Goal: Task Accomplishment & Management: Manage account settings

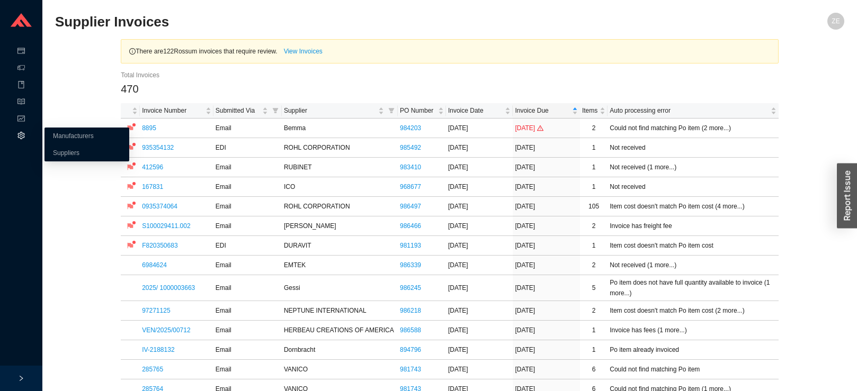
click at [26, 135] on div "System" at bounding box center [21, 136] width 42 height 17
click at [53, 152] on link "Suppliers" at bounding box center [66, 152] width 26 height 7
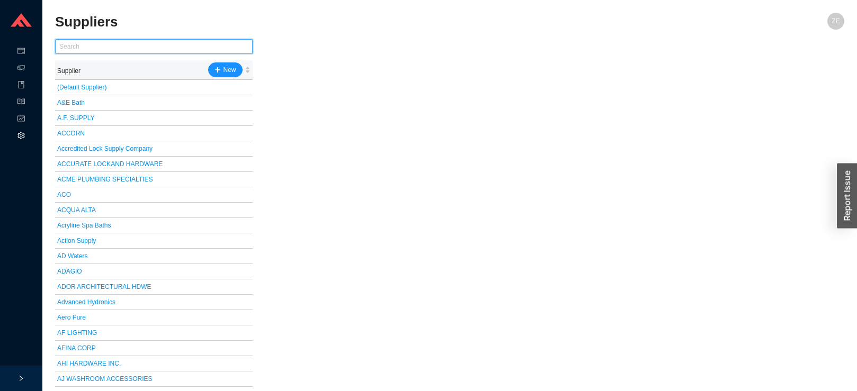
click at [109, 46] on input "text" at bounding box center [154, 46] width 198 height 15
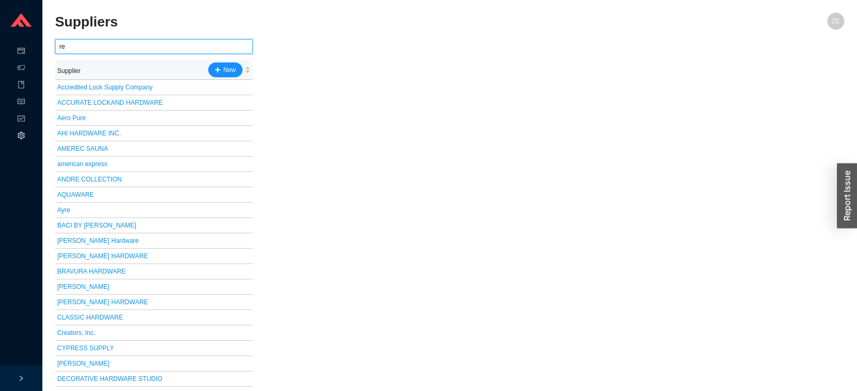
type input "r"
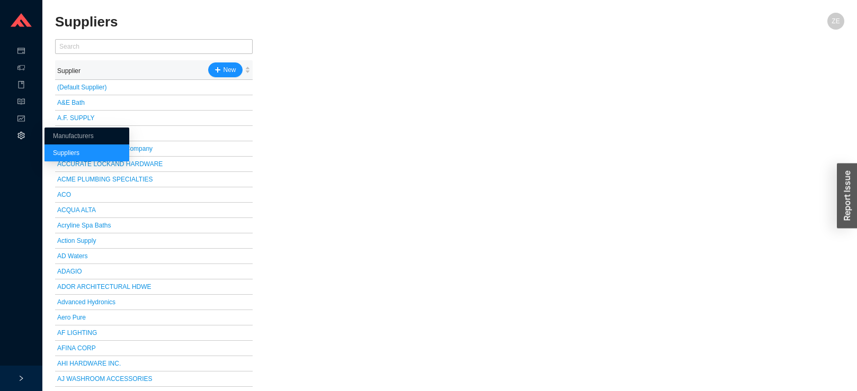
click at [25, 135] on div "System" at bounding box center [21, 136] width 42 height 17
click at [63, 135] on link "Manufacturers" at bounding box center [73, 135] width 41 height 7
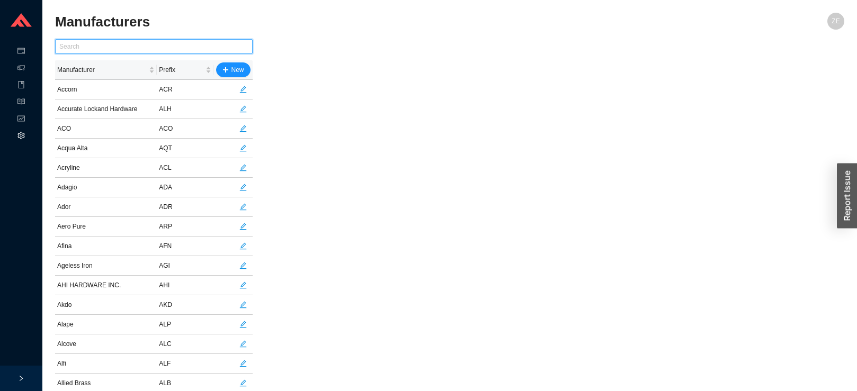
click at [83, 46] on input "text" at bounding box center [154, 46] width 198 height 15
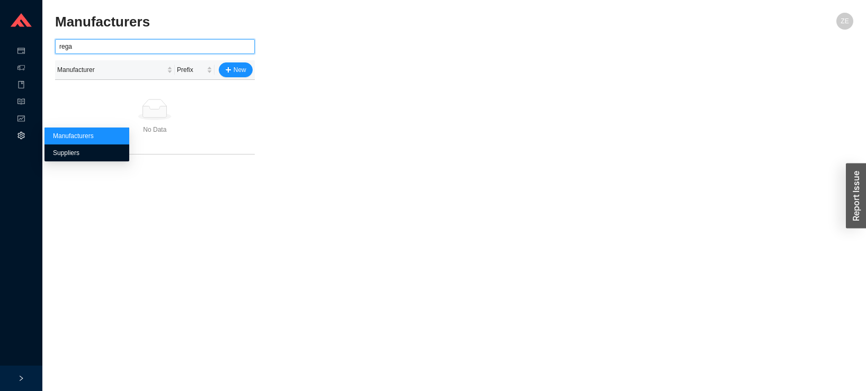
type input "rega"
click at [56, 150] on link "Suppliers" at bounding box center [66, 152] width 26 height 7
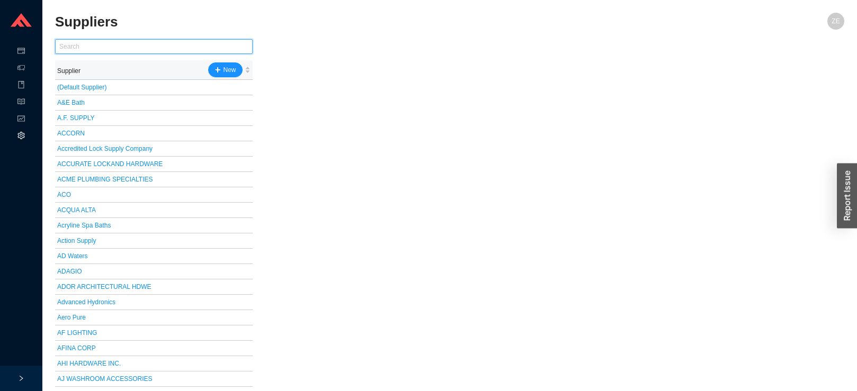
click at [92, 49] on input "text" at bounding box center [154, 46] width 198 height 15
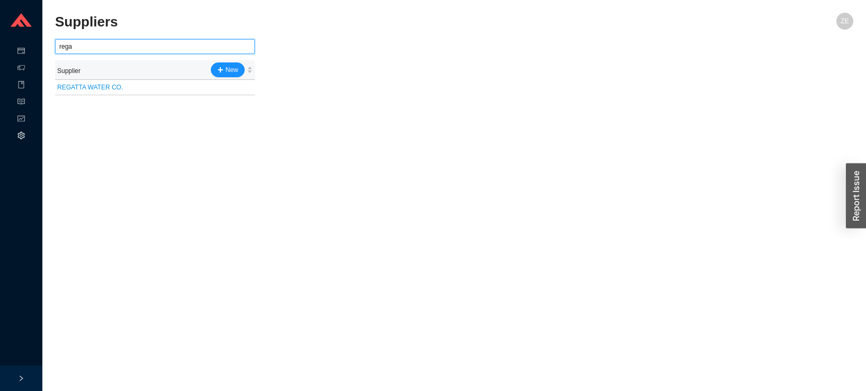
type input "regal"
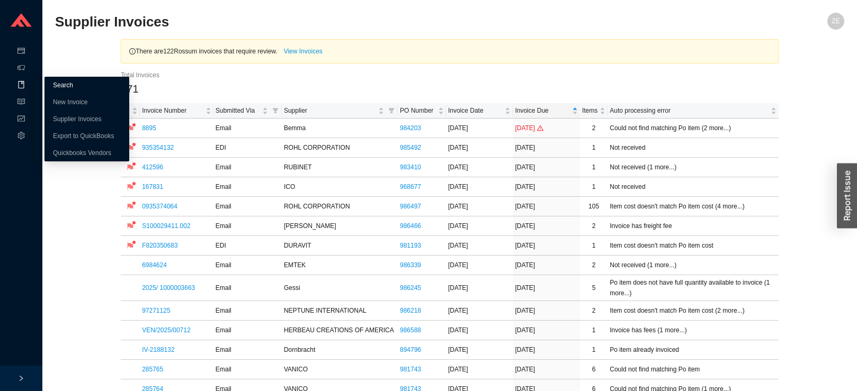
click at [63, 85] on link "Search" at bounding box center [63, 85] width 20 height 7
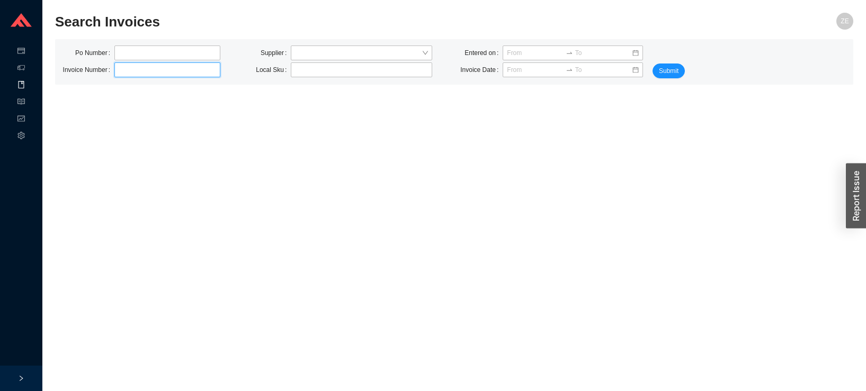
click at [139, 70] on input "text" at bounding box center [167, 70] width 106 height 15
type input "2319323"
click button "Submit" at bounding box center [669, 71] width 32 height 15
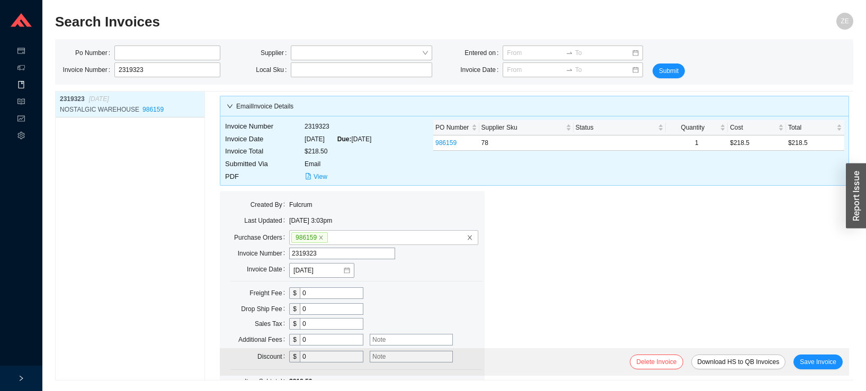
click at [50, 149] on section "Search Invoices ZE Po Number Invoice Number 2319323 Supplier Local Sku Entered …" at bounding box center [454, 195] width 824 height 391
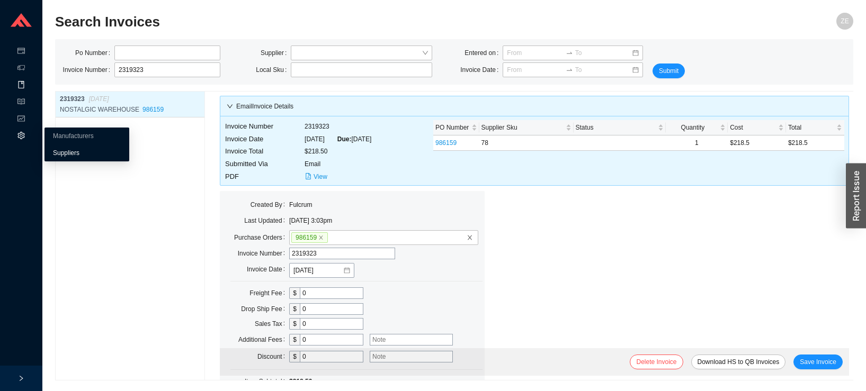
click at [63, 151] on link "Suppliers" at bounding box center [66, 152] width 26 height 7
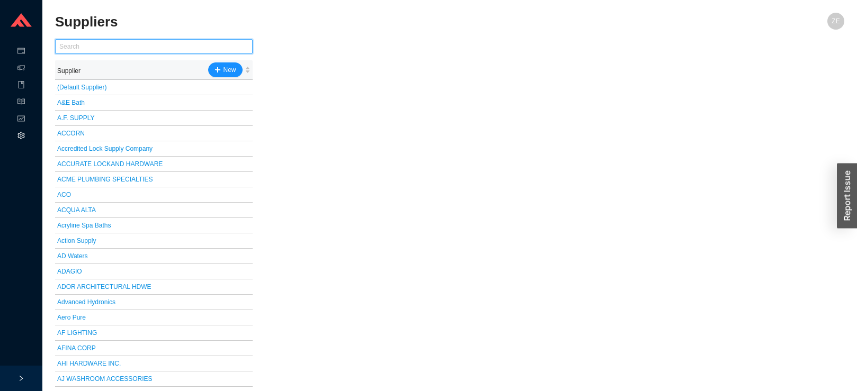
click at [97, 42] on input "text" at bounding box center [154, 46] width 198 height 15
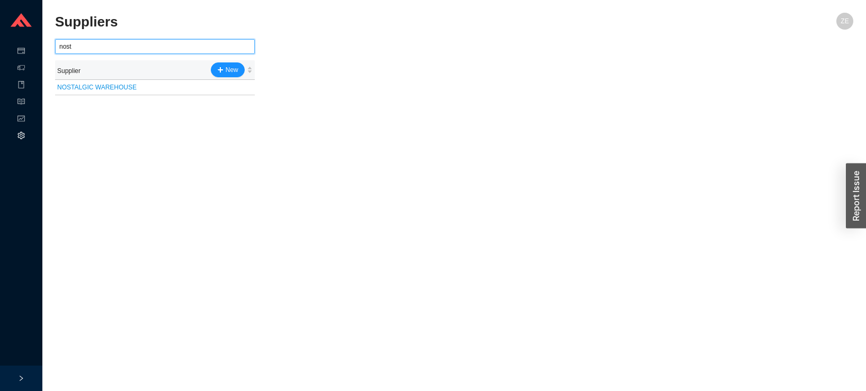
type input "nost"
click at [87, 86] on link "NOSTALGIC WAREHOUSE" at bounding box center [96, 87] width 79 height 7
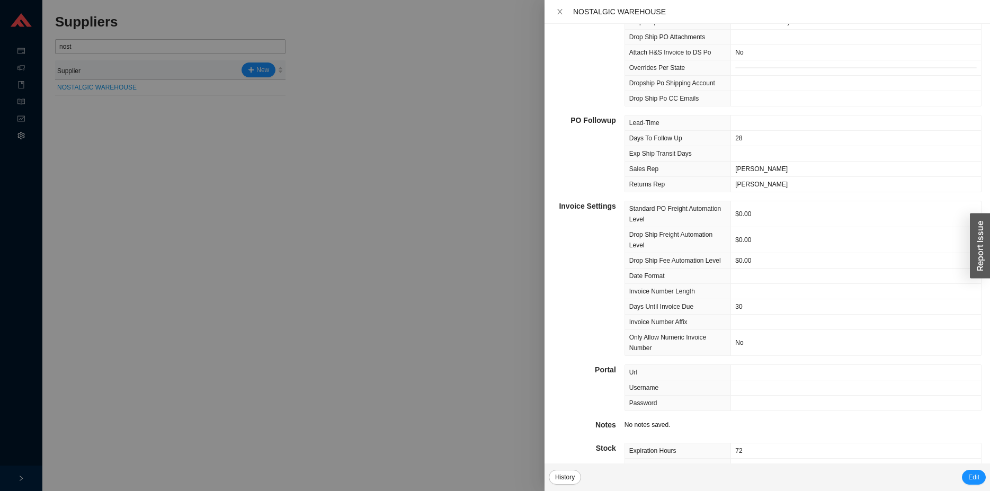
scroll to position [276, 0]
click at [856, 391] on span "Edit" at bounding box center [973, 477] width 11 height 11
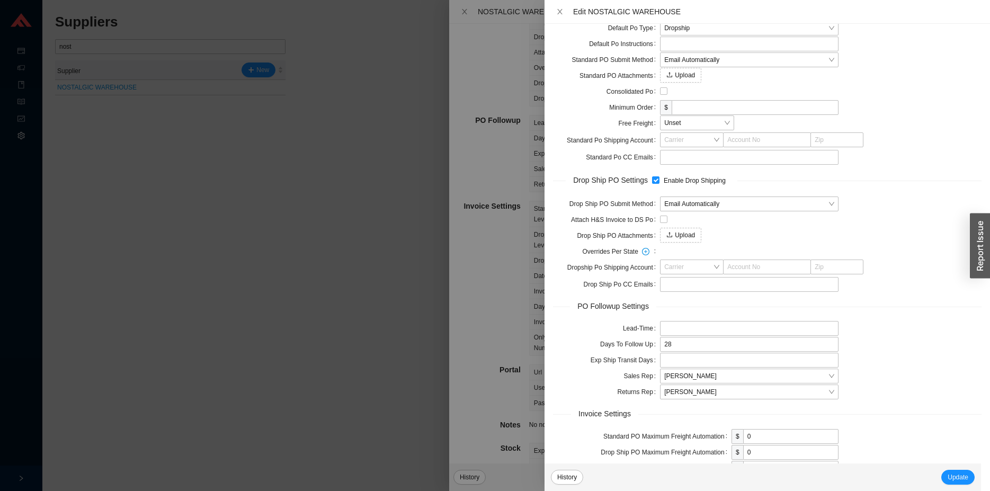
scroll to position [534, 0]
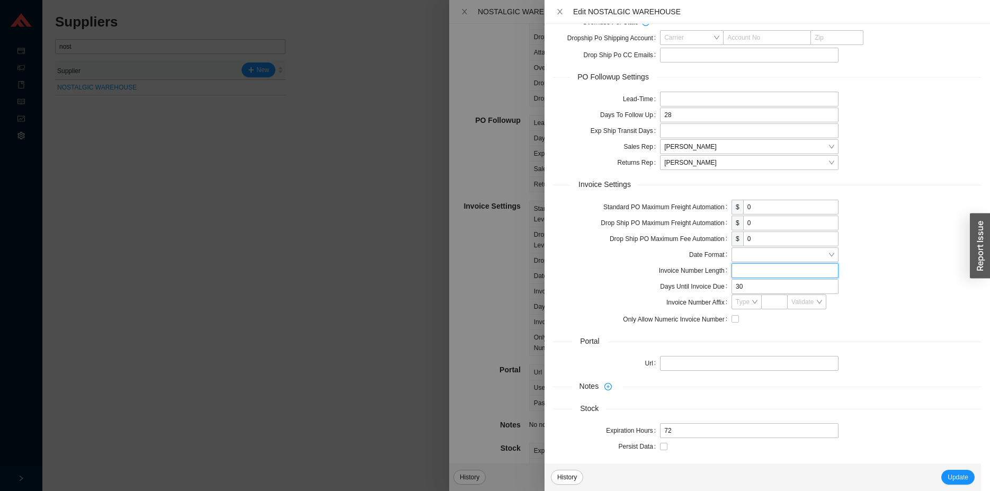
click at [740, 270] on input "tel" at bounding box center [784, 270] width 107 height 15
type input "7"
click at [856, 391] on span "Update" at bounding box center [958, 477] width 21 height 11
